Goal: Task Accomplishment & Management: Manage account settings

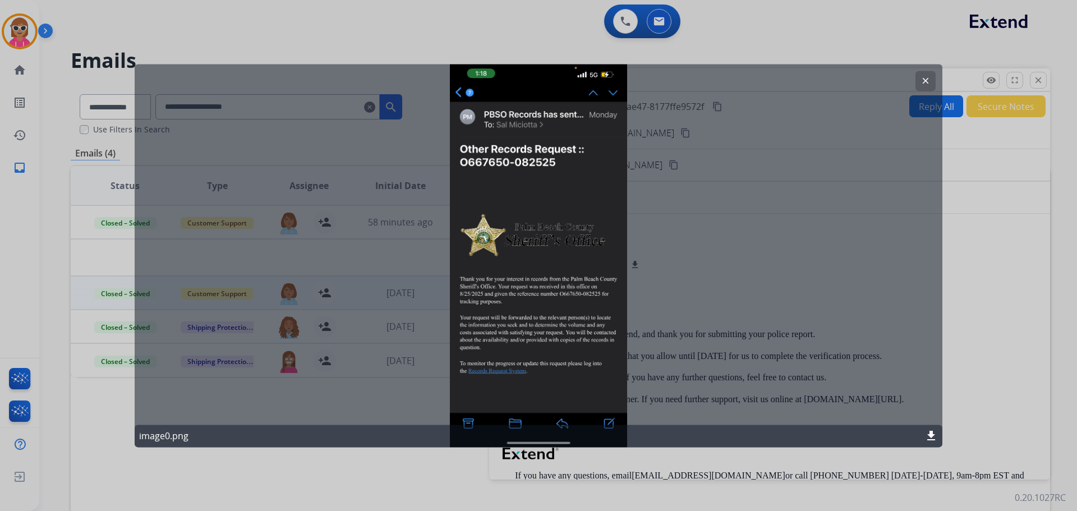
drag, startPoint x: 923, startPoint y: 77, endPoint x: 976, endPoint y: 80, distance: 53.4
click at [927, 77] on mat-icon "clear" at bounding box center [926, 81] width 10 height 10
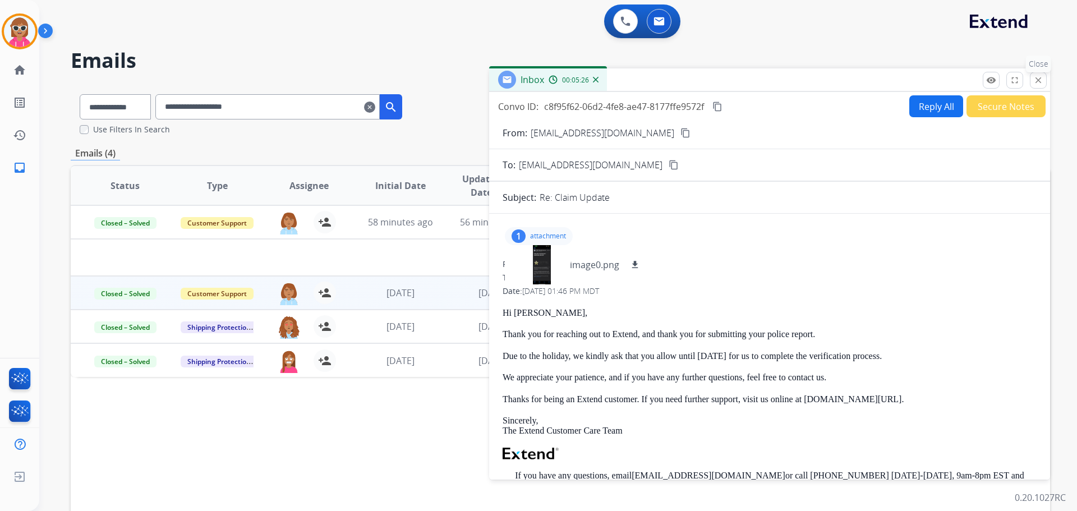
drag, startPoint x: 1043, startPoint y: 73, endPoint x: 506, endPoint y: 96, distance: 537.3
click at [1039, 73] on button "close Close" at bounding box center [1038, 80] width 17 height 17
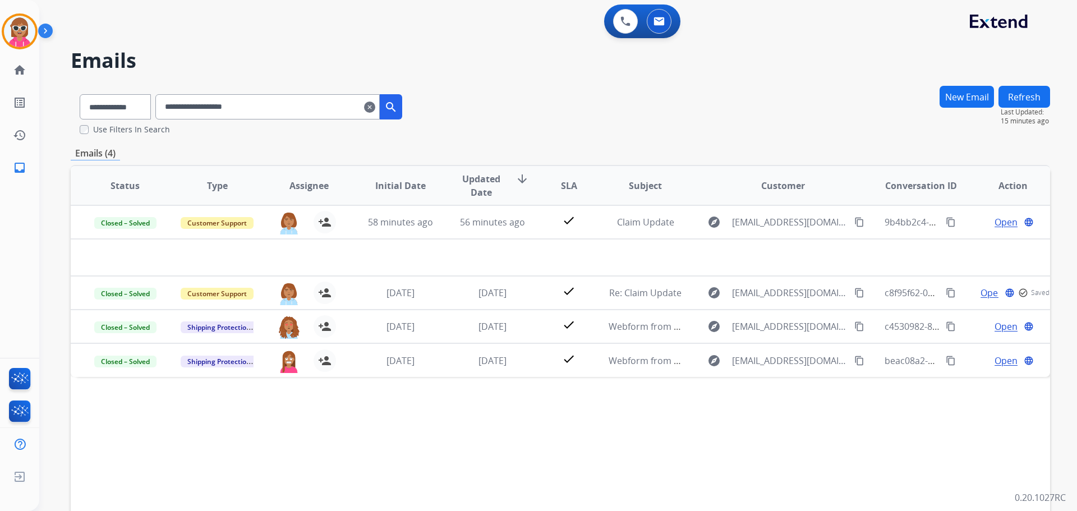
drag, startPoint x: 350, startPoint y: 112, endPoint x: 154, endPoint y: 111, distance: 196.4
click at [154, 113] on div "**********" at bounding box center [241, 104] width 341 height 39
paste input "****"
type input "**********"
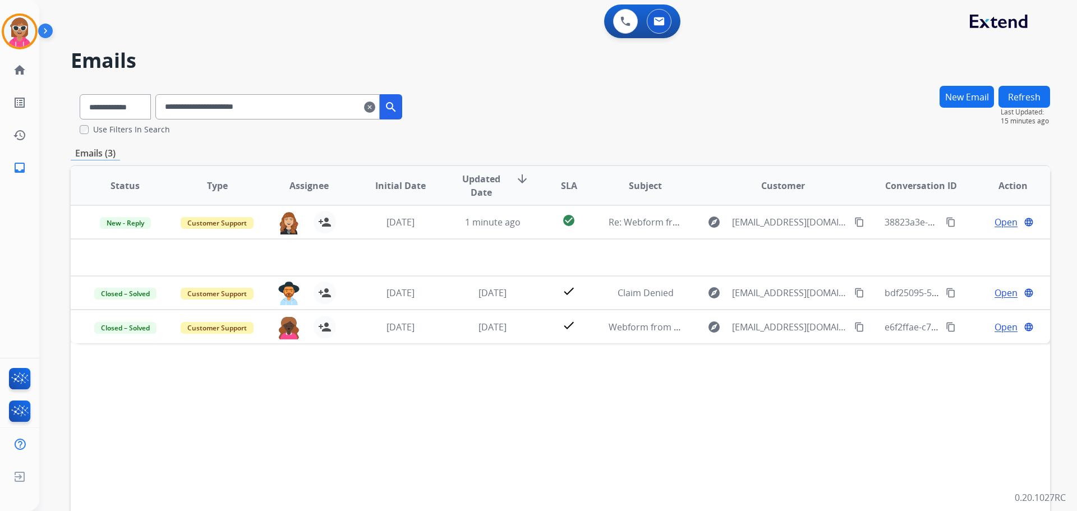
click at [334, 381] on div "Status Type Assignee Initial Date Updated Date arrow_downward SLA Subject Custo…" at bounding box center [560, 353] width 979 height 376
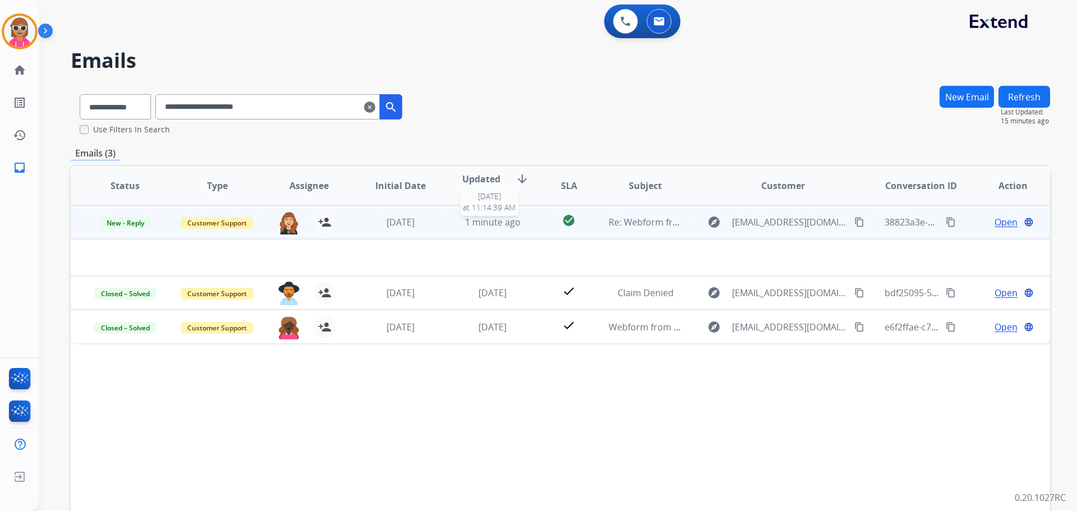
click at [520, 227] on div "1 minute ago" at bounding box center [492, 221] width 73 height 13
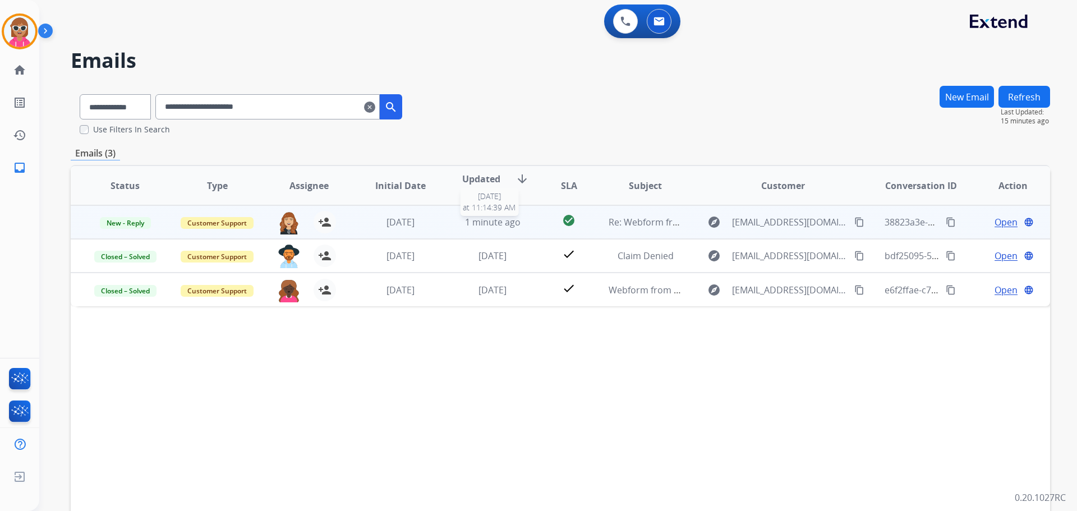
click at [520, 228] on div "1 minute ago" at bounding box center [492, 221] width 73 height 13
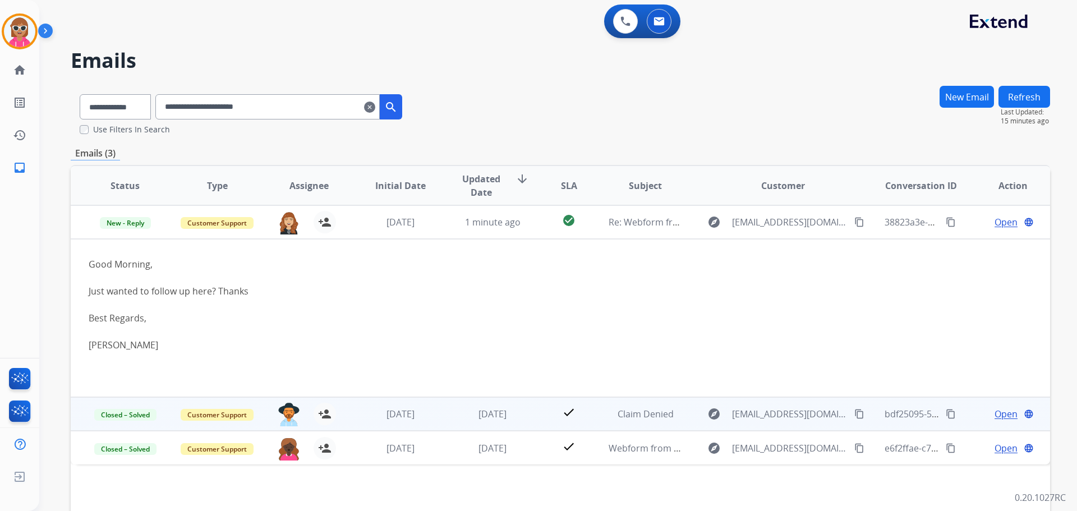
drag, startPoint x: 1004, startPoint y: 219, endPoint x: 539, endPoint y: 245, distance: 465.8
click at [985, 221] on div "Open language" at bounding box center [1012, 221] width 73 height 13
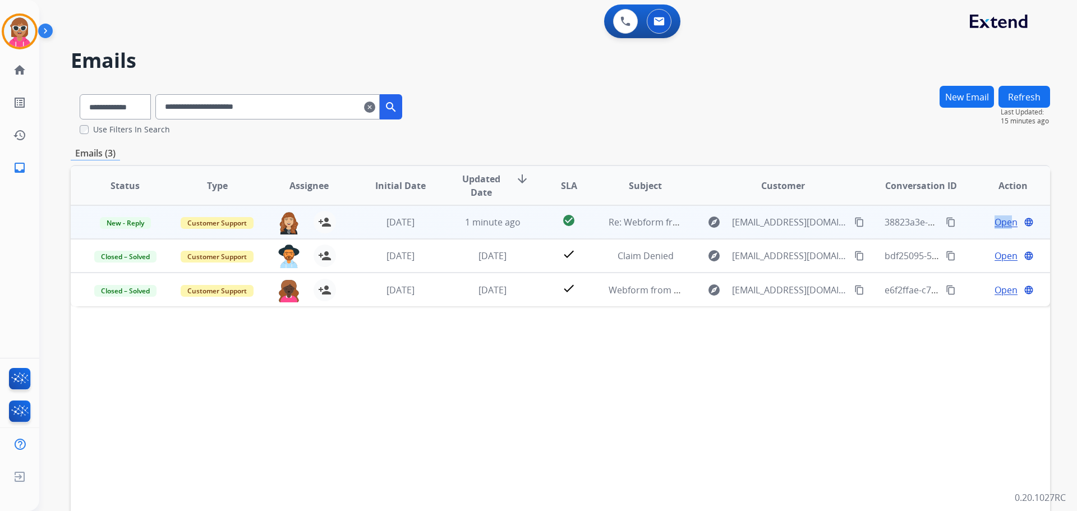
click at [995, 219] on span "Open" at bounding box center [1006, 221] width 23 height 13
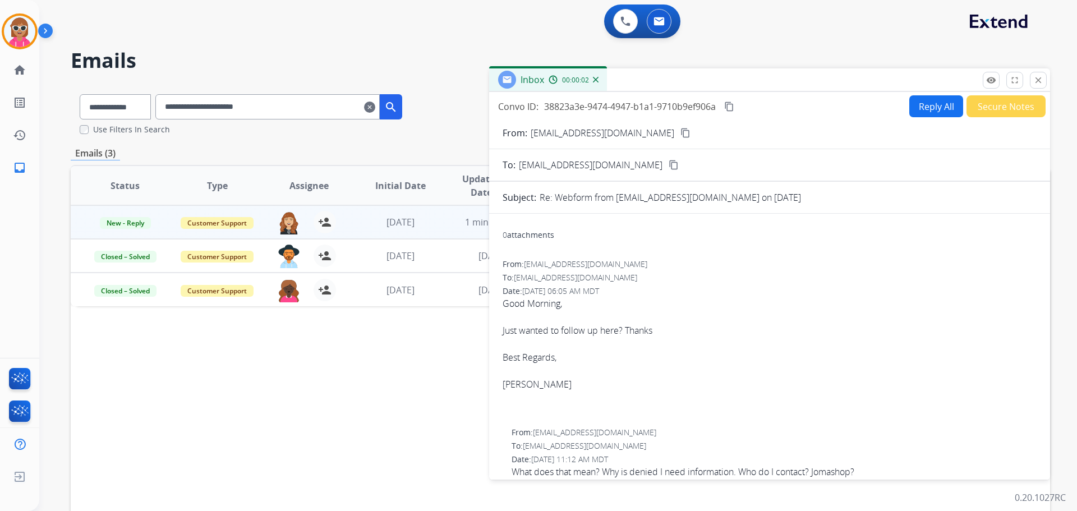
click at [599, 295] on span "09/02/2025 - 06:05 AM MDT" at bounding box center [560, 291] width 77 height 11
click at [603, 296] on div "Date: 09/02/2025 - 06:05 AM MDT" at bounding box center [770, 291] width 534 height 11
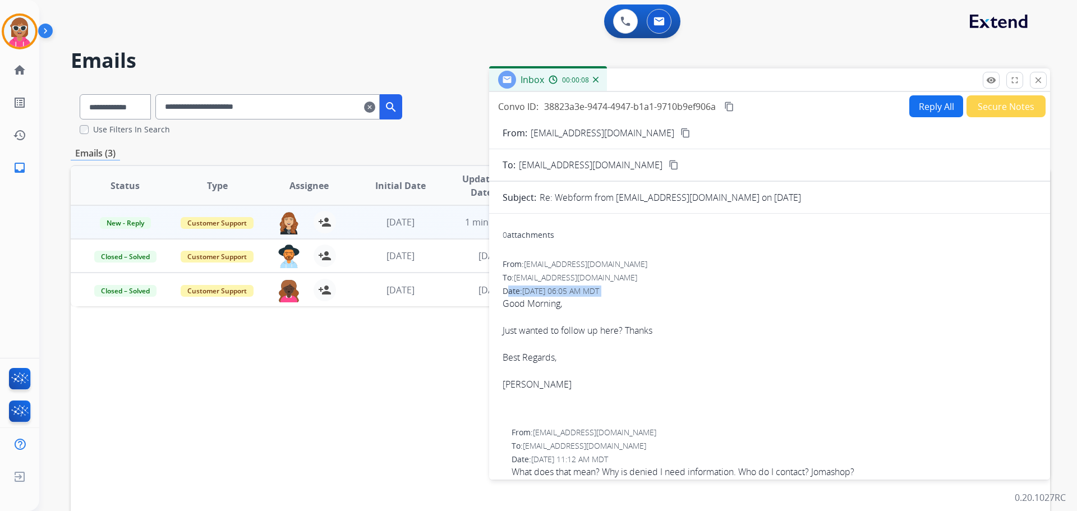
click at [992, 113] on button "Secure Notes" at bounding box center [1006, 106] width 79 height 22
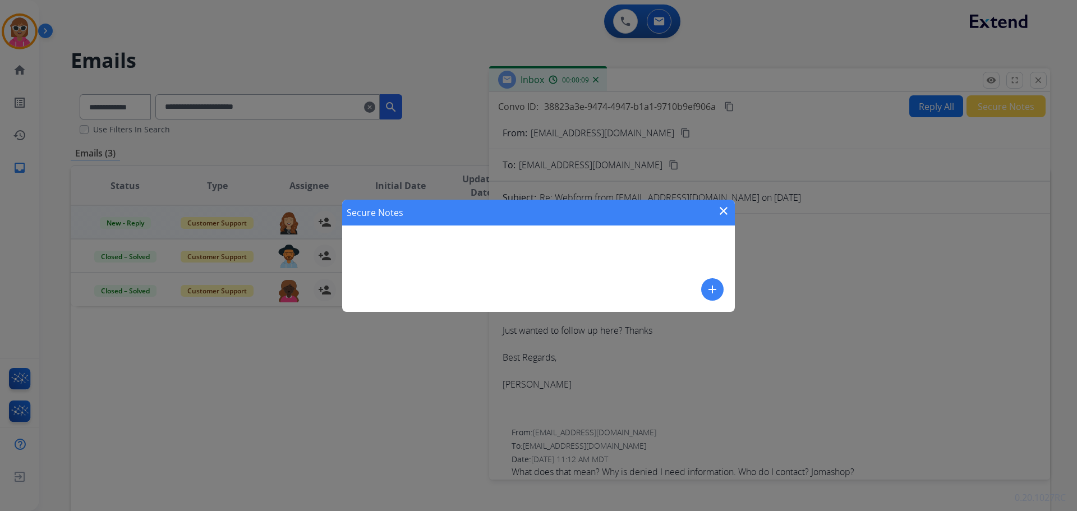
click at [719, 290] on button "add" at bounding box center [712, 289] width 22 height 22
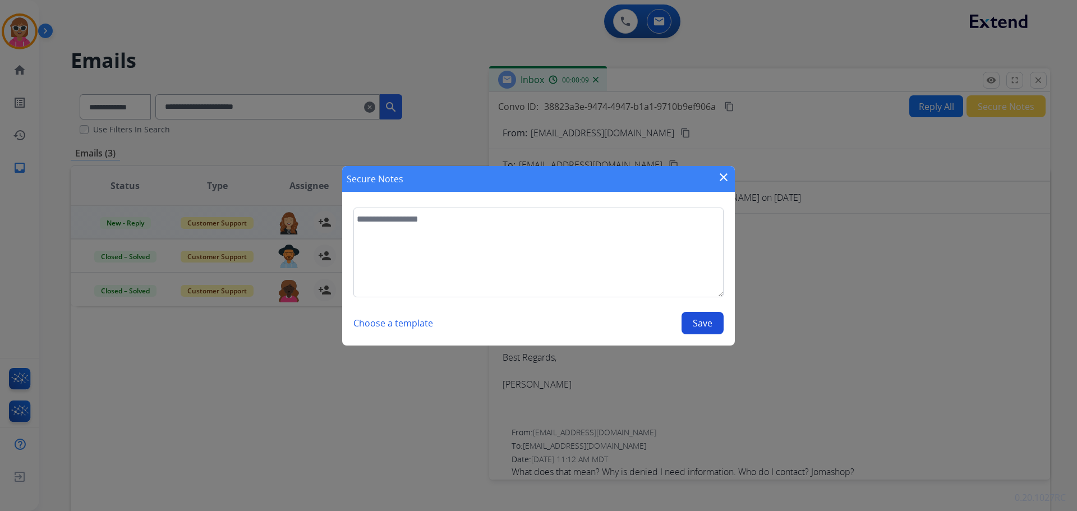
click at [664, 265] on textarea at bounding box center [538, 253] width 370 height 90
type textarea "**********"
click at [706, 324] on button "Save" at bounding box center [703, 323] width 42 height 22
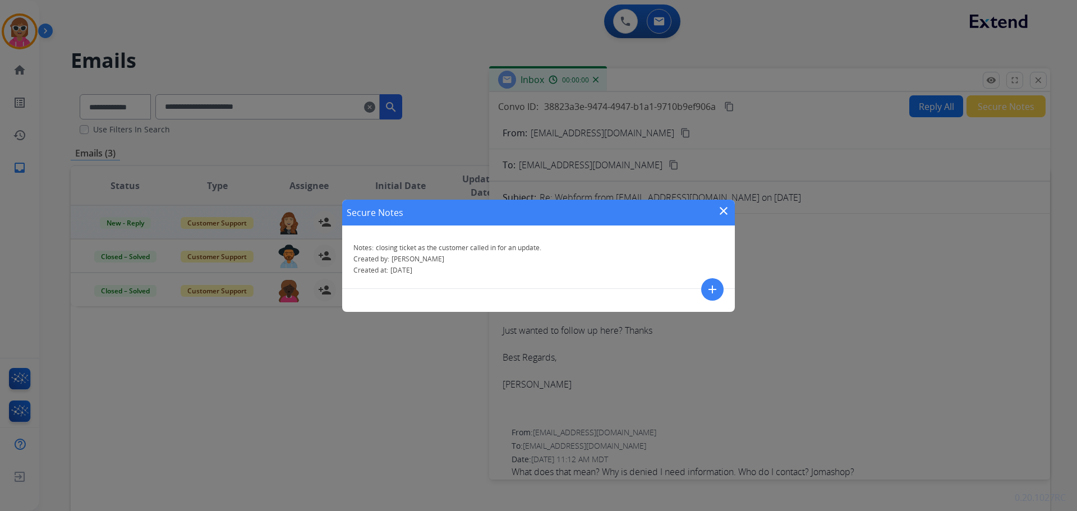
click at [723, 209] on mat-icon "close" at bounding box center [723, 210] width 13 height 13
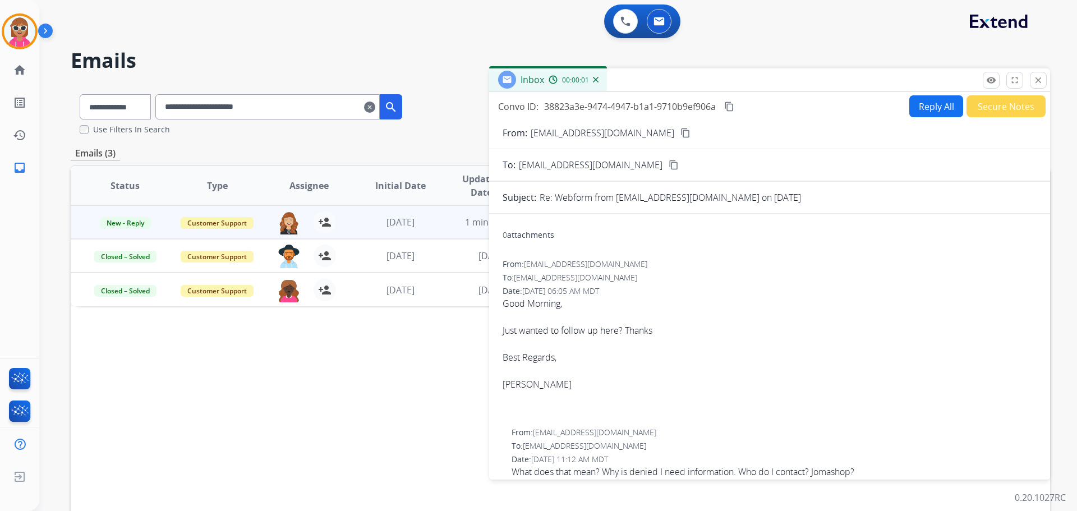
drag, startPoint x: 1037, startPoint y: 82, endPoint x: 639, endPoint y: 88, distance: 397.8
click at [1037, 83] on mat-icon "close" at bounding box center [1038, 80] width 10 height 10
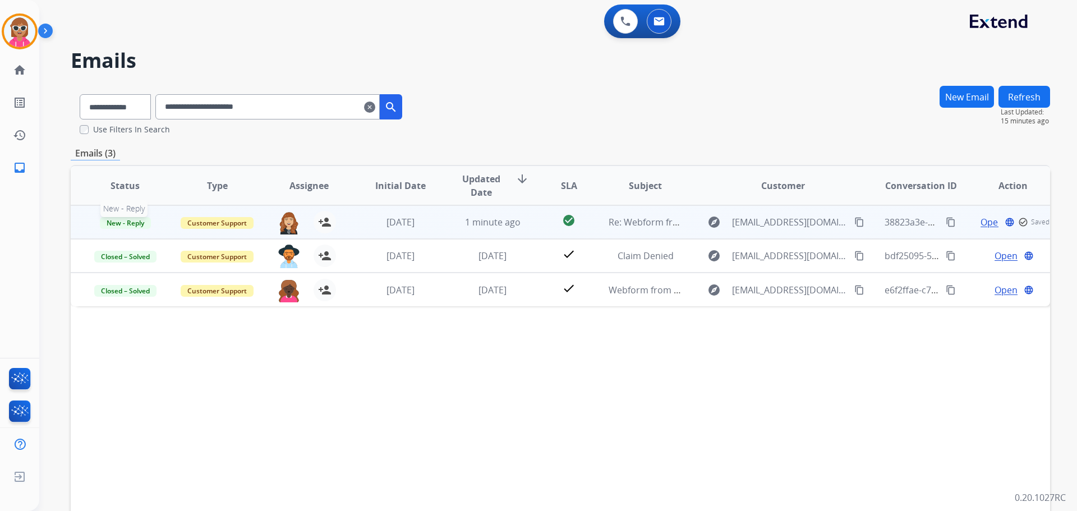
click at [122, 219] on span "New - Reply" at bounding box center [125, 223] width 51 height 12
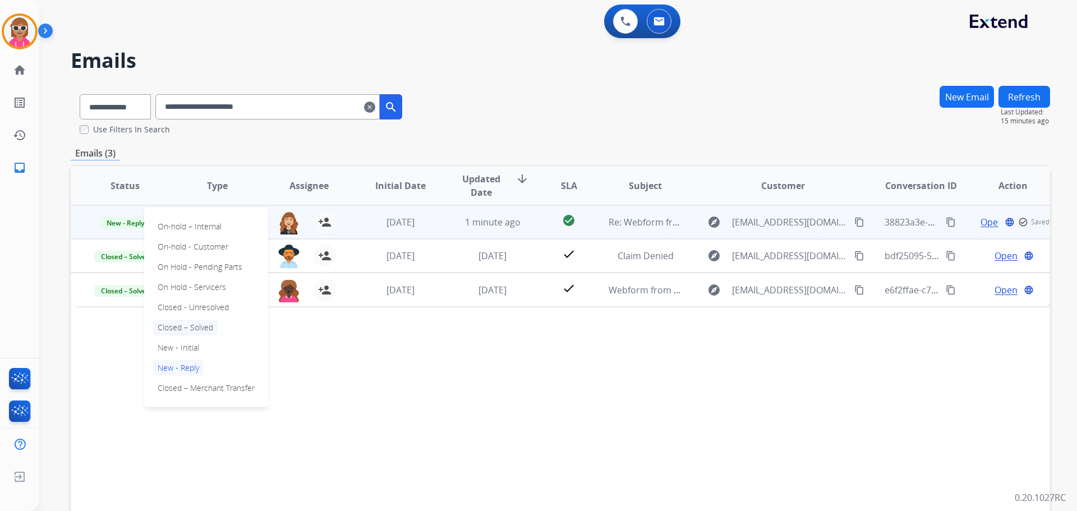
drag, startPoint x: 190, startPoint y: 324, endPoint x: 517, endPoint y: 190, distance: 353.3
click at [191, 324] on p "Closed – Solved" at bounding box center [185, 328] width 65 height 16
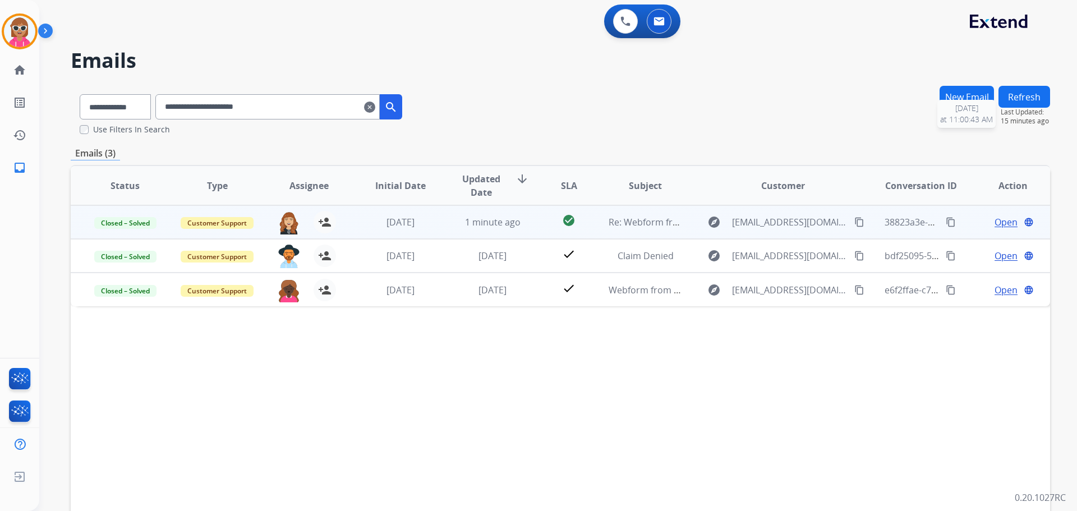
click at [1043, 99] on button "Refresh" at bounding box center [1025, 97] width 52 height 22
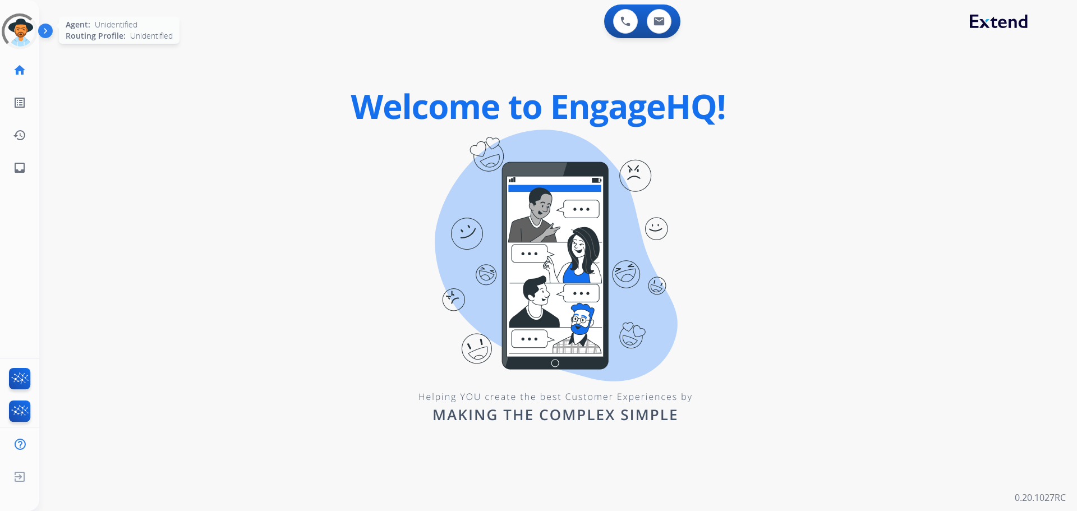
click at [24, 35] on div at bounding box center [19, 31] width 47 height 47
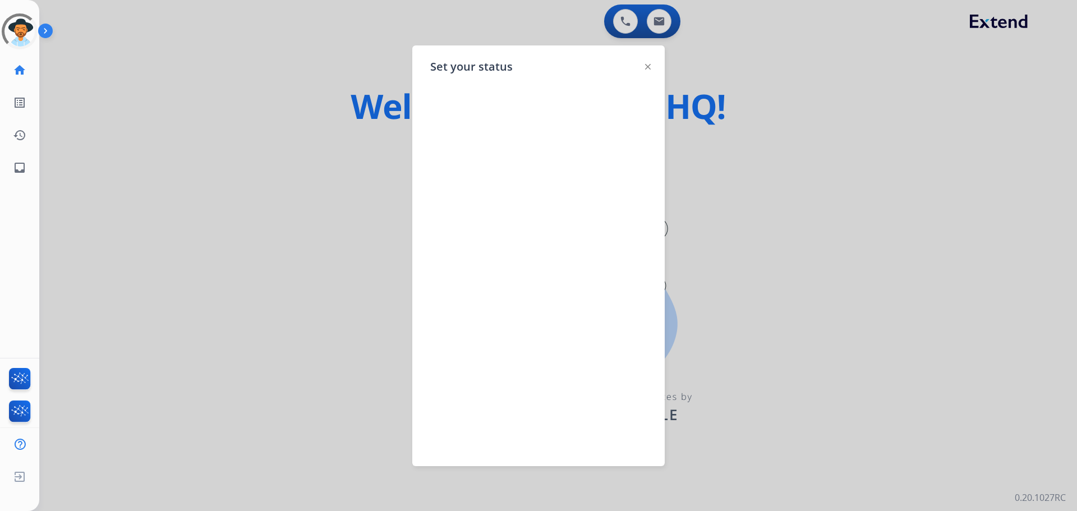
drag, startPoint x: 234, startPoint y: 139, endPoint x: 261, endPoint y: 43, distance: 99.5
click at [236, 136] on div at bounding box center [538, 255] width 1077 height 511
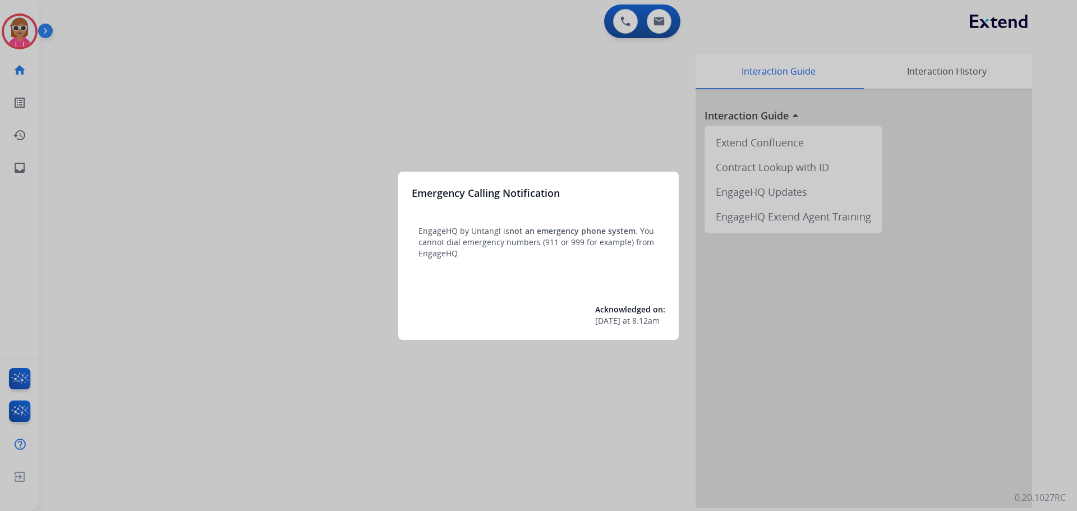
click at [98, 112] on div at bounding box center [538, 255] width 1077 height 511
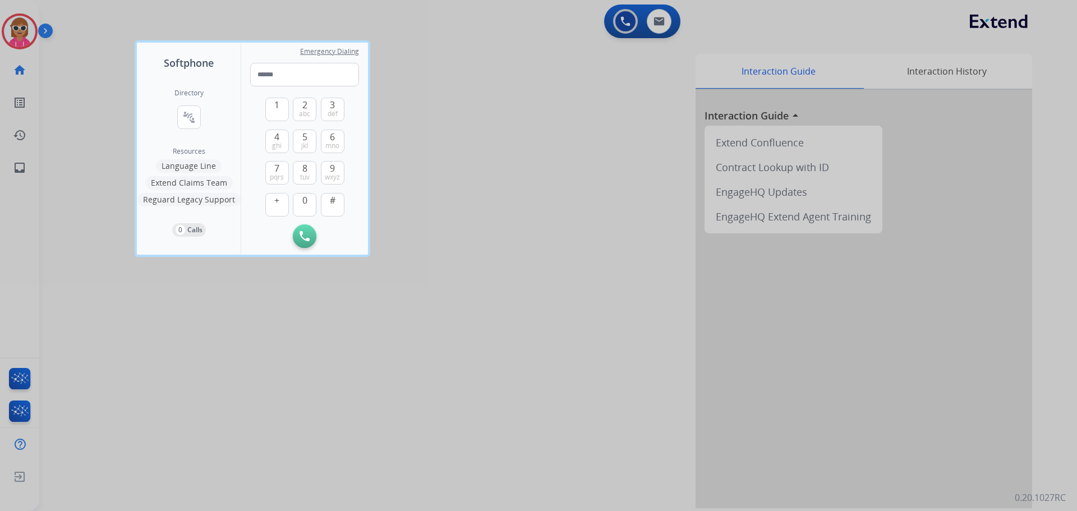
click at [29, 33] on div at bounding box center [538, 255] width 1077 height 511
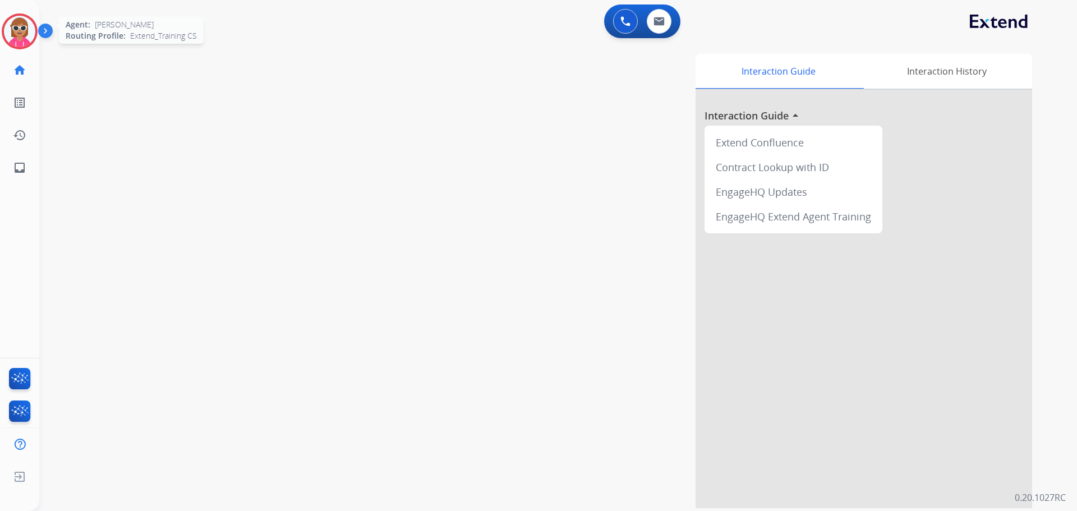
click at [36, 43] on div "Agent: [PERSON_NAME] Profile: Extend_Training CS" at bounding box center [20, 31] width 36 height 36
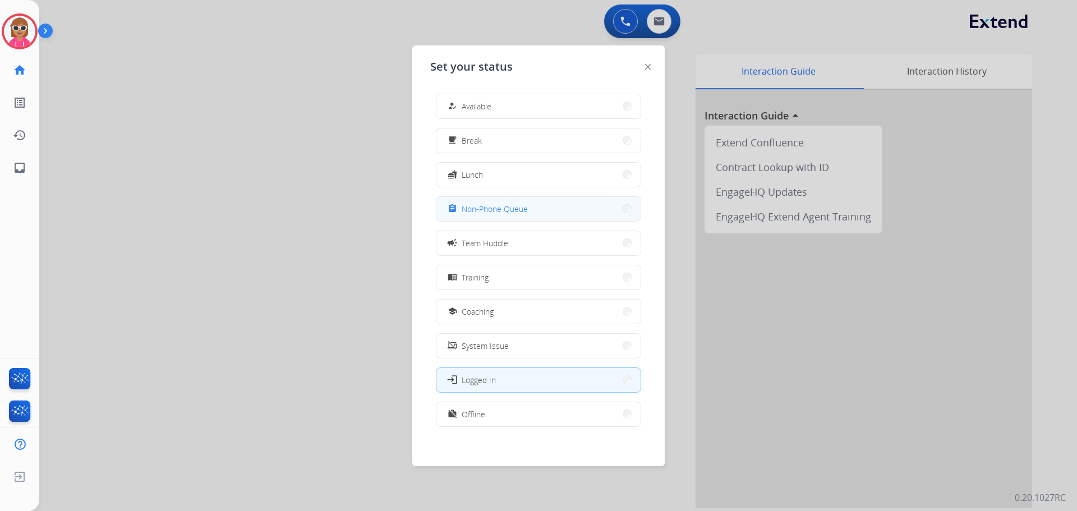
click at [567, 214] on button "assignment Non-Phone Queue" at bounding box center [538, 209] width 204 height 24
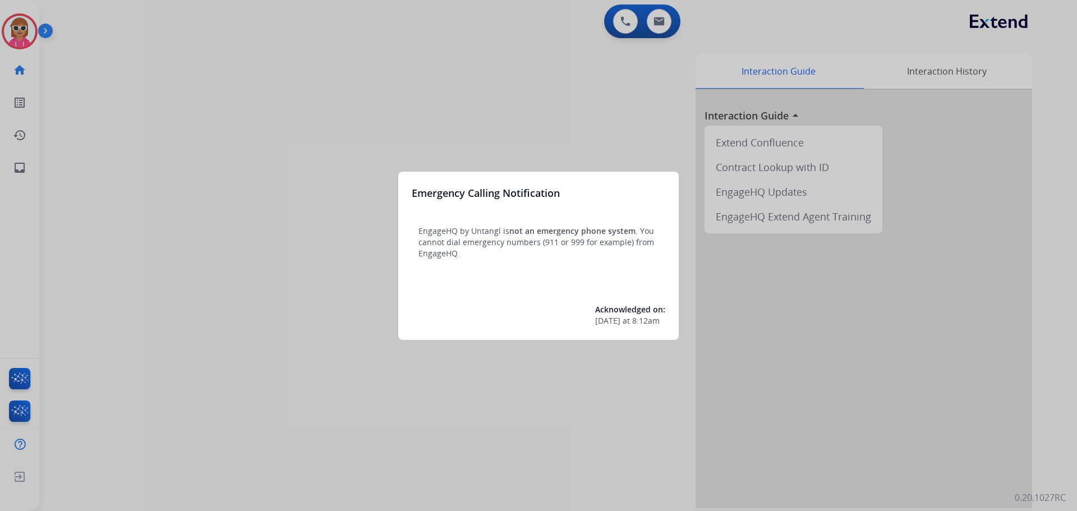
click at [243, 196] on div at bounding box center [538, 255] width 1077 height 511
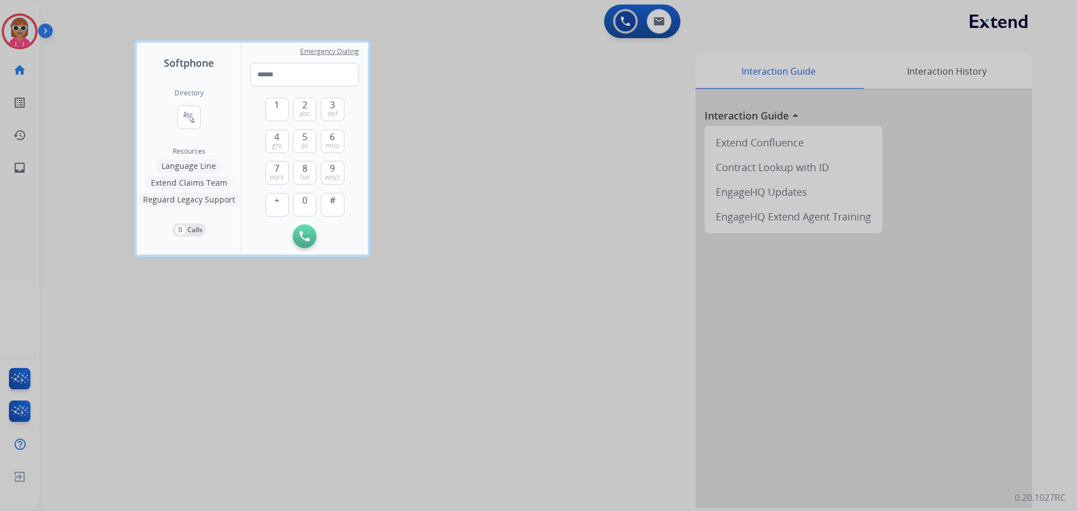
click at [25, 21] on div at bounding box center [538, 255] width 1077 height 511
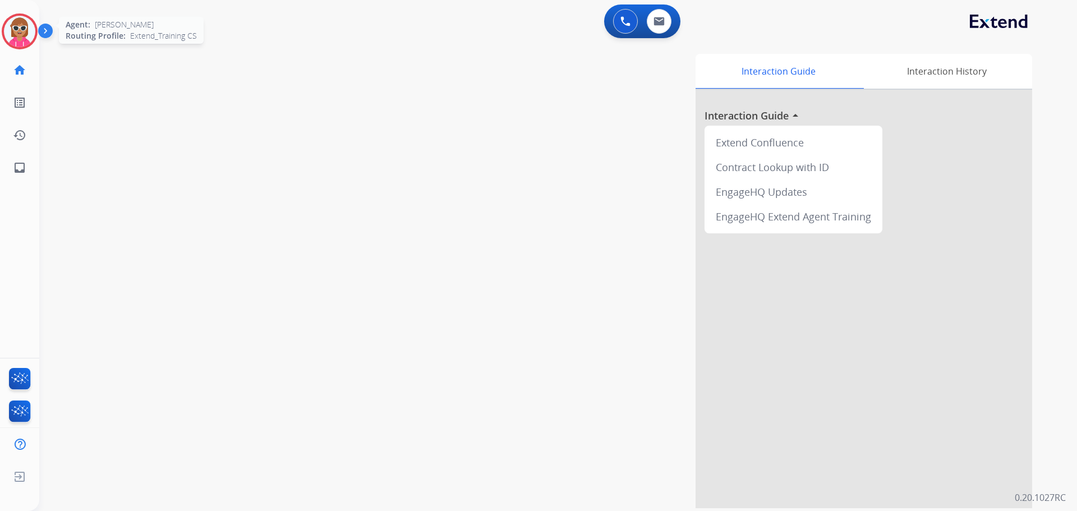
click at [25, 29] on img at bounding box center [19, 31] width 31 height 31
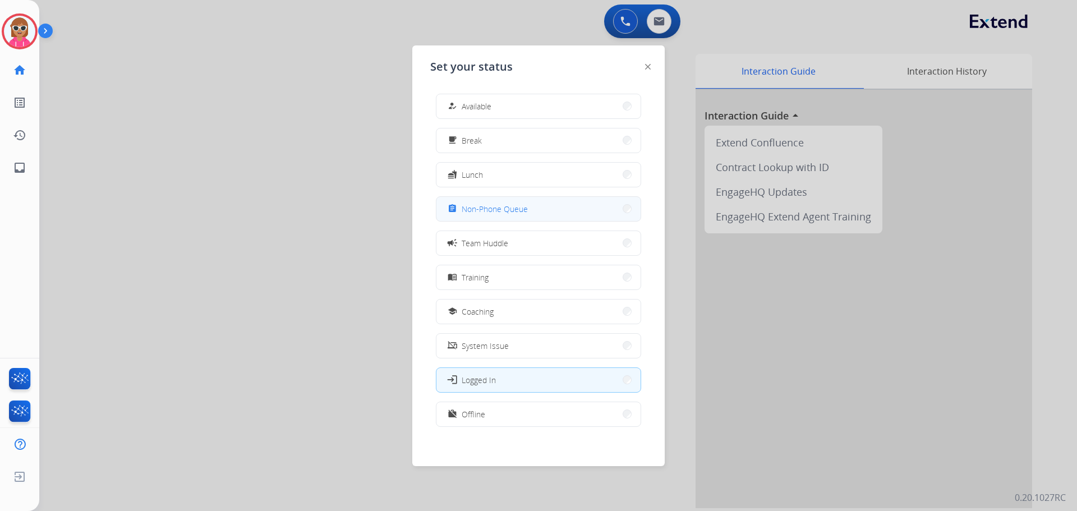
click at [491, 219] on button "assignment Non-Phone Queue" at bounding box center [538, 209] width 204 height 24
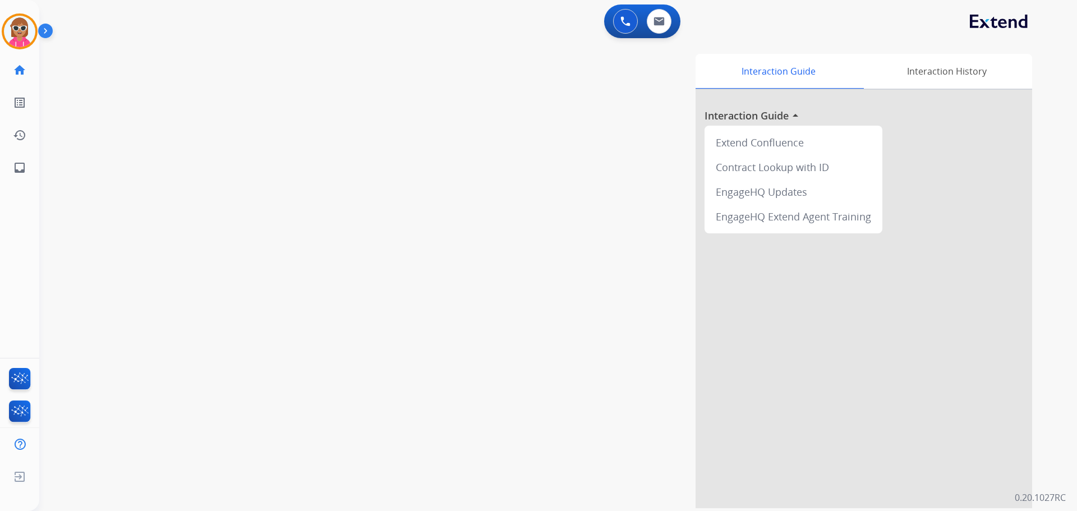
drag, startPoint x: 236, startPoint y: 135, endPoint x: 163, endPoint y: 122, distance: 74.6
click at [240, 129] on div "swap_horiz Break voice bridge close_fullscreen Connect 3-Way Call merge_type Se…" at bounding box center [544, 274] width 1011 height 468
click at [20, 34] on img at bounding box center [19, 31] width 31 height 31
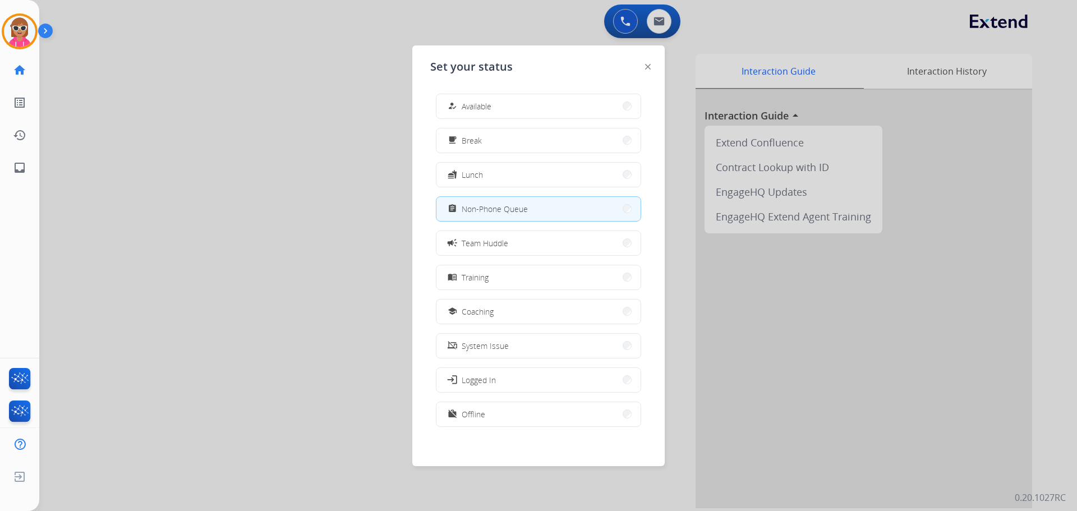
click at [164, 144] on div at bounding box center [538, 255] width 1077 height 511
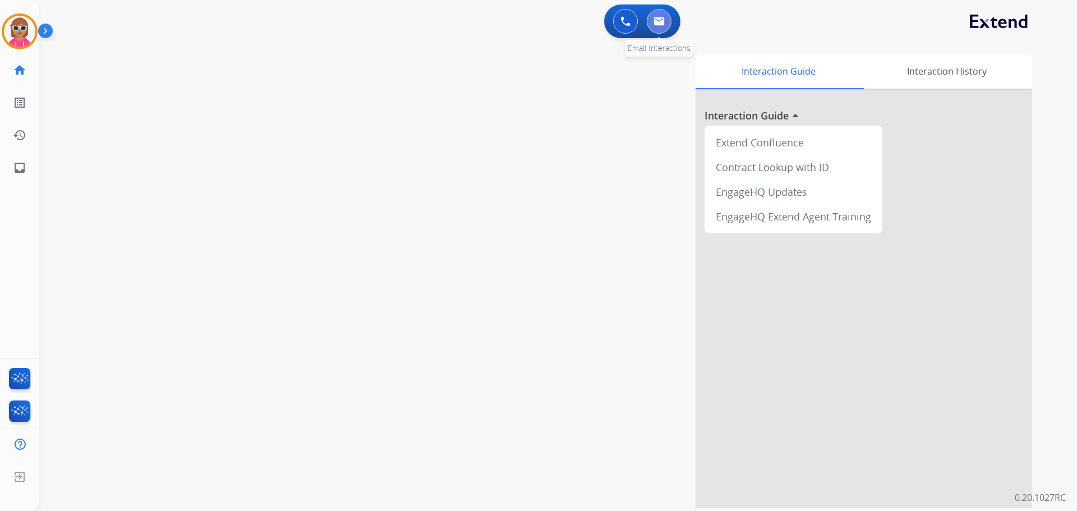
click at [669, 19] on button at bounding box center [659, 21] width 25 height 25
select select "**********"
